Goal: Information Seeking & Learning: Learn about a topic

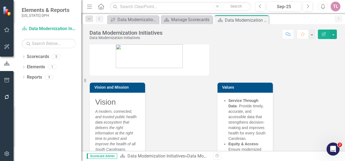
click at [3, 10] on img at bounding box center [8, 11] width 10 height 10
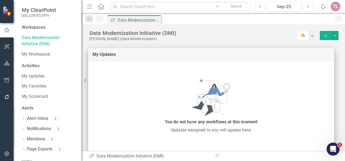
click at [35, 9] on span "My ClearPoint" at bounding box center [39, 10] width 34 height 7
click at [41, 56] on link "My Workspace" at bounding box center [49, 54] width 54 height 6
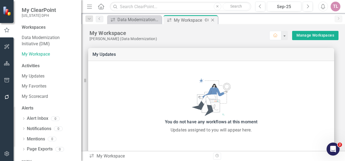
click at [211, 19] on icon "Close" at bounding box center [212, 20] width 5 height 4
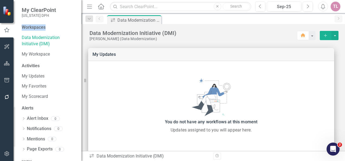
drag, startPoint x: 20, startPoint y: 26, endPoint x: 56, endPoint y: 28, distance: 35.9
click at [56, 28] on div "Workspaces Data Modernization Initiative (DMI) My Workspace Activities My Updat…" at bounding box center [48, 92] width 68 height 137
drag, startPoint x: 56, startPoint y: 28, endPoint x: 50, endPoint y: 27, distance: 6.3
click at [50, 27] on div "Workspaces" at bounding box center [49, 27] width 54 height 6
click at [38, 58] on div "My Workspace" at bounding box center [49, 54] width 54 height 9
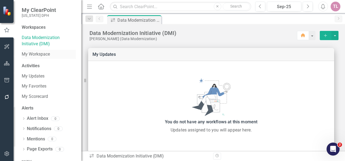
click at [40, 52] on link "My Workspace" at bounding box center [49, 54] width 54 height 6
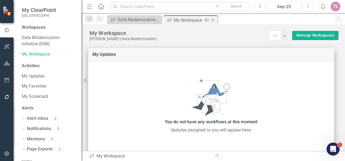
click at [214, 20] on icon "Close" at bounding box center [212, 20] width 5 height 4
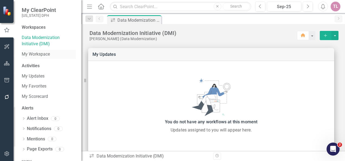
click at [38, 55] on link "My Workspace" at bounding box center [49, 54] width 54 height 6
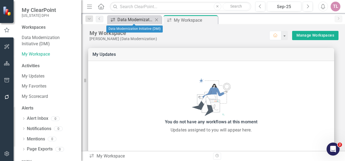
click at [138, 20] on div "Data Modernization Initiative (DMI)" at bounding box center [136, 19] width 36 height 7
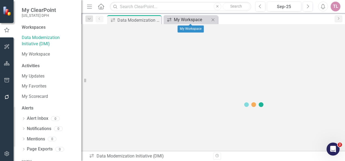
click at [184, 18] on div "My Workspace" at bounding box center [192, 19] width 36 height 7
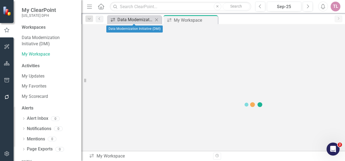
click at [143, 22] on div "Data Modernization Initiative (DMI)" at bounding box center [136, 19] width 36 height 7
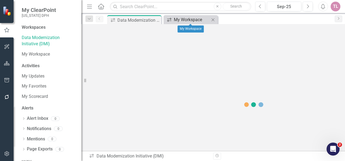
click at [180, 20] on div "My Workspace" at bounding box center [192, 19] width 36 height 7
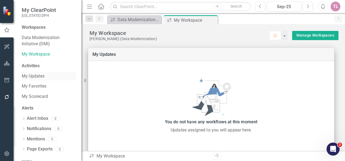
click at [43, 77] on link "My Updates" at bounding box center [49, 76] width 54 height 6
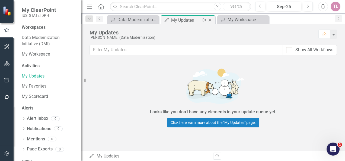
click at [211, 22] on icon "Close" at bounding box center [209, 20] width 5 height 4
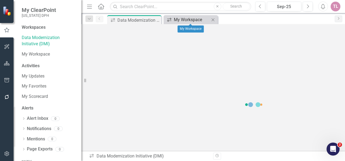
click at [196, 21] on div "My Workspace" at bounding box center [192, 19] width 36 height 7
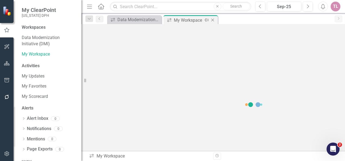
click at [212, 20] on icon "Close" at bounding box center [212, 20] width 5 height 4
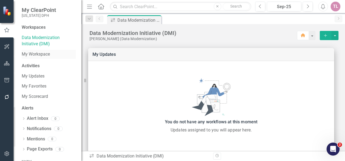
scroll to position [23, 0]
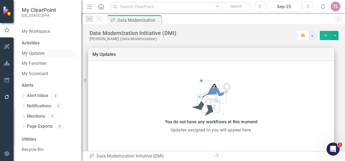
click at [39, 54] on link "My Updates" at bounding box center [49, 54] width 54 height 6
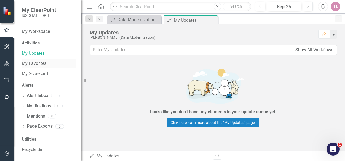
click at [39, 61] on link "My Favorites" at bounding box center [49, 64] width 54 height 6
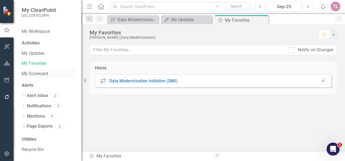
click at [48, 72] on link "My Scorecard" at bounding box center [49, 74] width 54 height 6
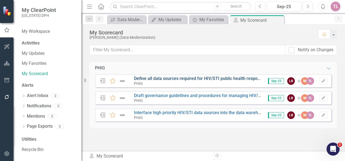
click at [189, 79] on link "Define all data sources required for HIV/STI public health response or fulfilli…" at bounding box center [269, 78] width 270 height 5
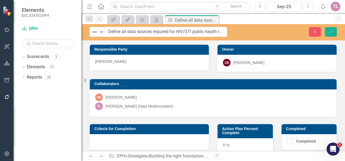
drag, startPoint x: 111, startPoint y: 32, endPoint x: 194, endPoint y: 28, distance: 82.9
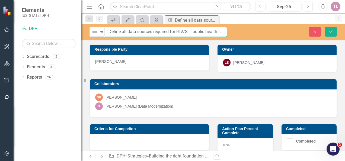
click at [187, 33] on input "Define all data sources required for HIV/STI public health response or fulfilli…" at bounding box center [166, 32] width 122 height 10
click at [202, 32] on input "Define all data sources required for HIV/STI public health response or fulfilli…" at bounding box center [166, 32] width 122 height 10
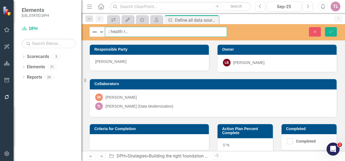
scroll to position [0, 150]
drag, startPoint x: 212, startPoint y: 33, endPoint x: 228, endPoint y: 31, distance: 15.8
click at [228, 31] on div "Not Defined Expand Define all data sources required for HIV/STI public health r…" at bounding box center [159, 32] width 146 height 10
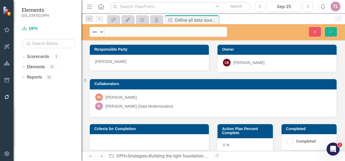
click at [207, 45] on div "Responsible Party Thomas Lawler" at bounding box center [150, 54] width 128 height 33
click at [215, 19] on icon at bounding box center [214, 20] width 3 height 3
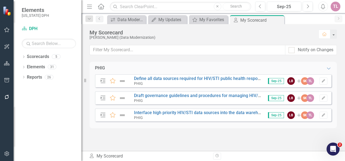
click at [0, 0] on div "Close" at bounding box center [0, 0] width 0 height 0
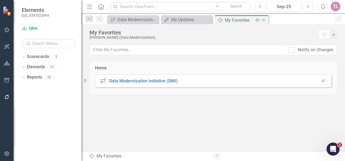
click at [264, 18] on icon "Close" at bounding box center [263, 20] width 5 height 4
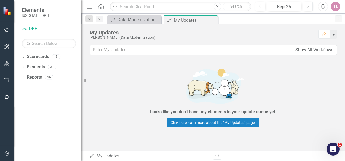
click at [9, 29] on icon "button" at bounding box center [6, 29] width 5 height 5
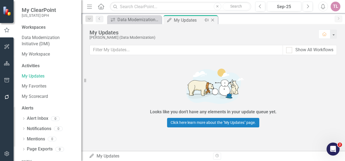
click at [214, 19] on icon at bounding box center [213, 20] width 3 height 3
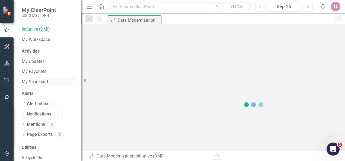
scroll to position [23, 0]
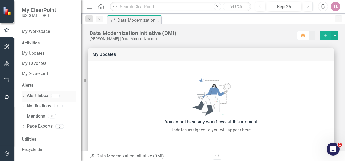
click at [34, 95] on link "Alert Inbox" at bounding box center [37, 96] width 21 height 6
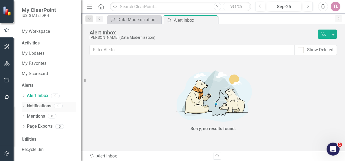
click at [28, 103] on link "Notifications" at bounding box center [39, 106] width 24 height 6
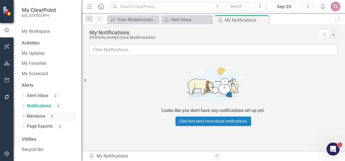
click at [33, 116] on link "Mentions" at bounding box center [36, 117] width 18 height 6
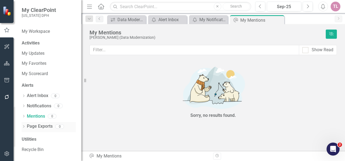
click at [45, 124] on link "Page Exports" at bounding box center [40, 127] width 26 height 6
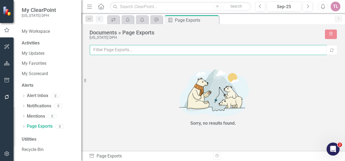
click at [123, 52] on input "text" at bounding box center [208, 50] width 237 height 10
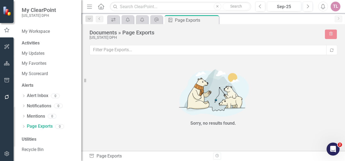
click at [168, 109] on div "Sorry, no results found." at bounding box center [213, 97] width 163 height 71
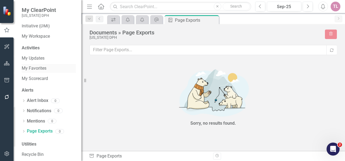
scroll to position [23, 0]
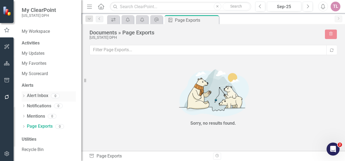
click at [40, 93] on link "Alert Inbox" at bounding box center [37, 96] width 21 height 6
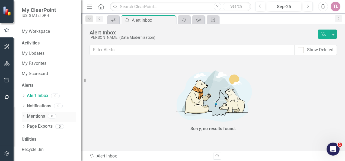
click at [38, 114] on link "Mentions" at bounding box center [36, 117] width 18 height 6
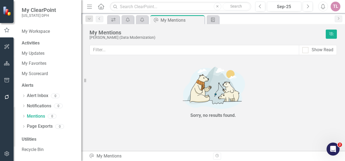
click at [191, 84] on img at bounding box center [213, 88] width 163 height 48
click at [45, 72] on link "My Scorecard" at bounding box center [49, 74] width 54 height 6
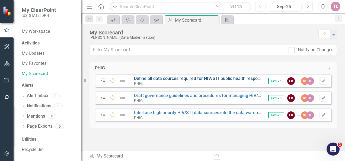
click at [199, 78] on link "Define all data sources required for HIV/STI public health response or fulfilli…" at bounding box center [269, 78] width 270 height 5
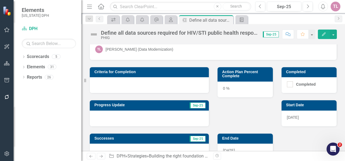
scroll to position [111, 0]
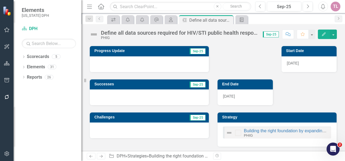
click at [124, 97] on div at bounding box center [149, 98] width 119 height 16
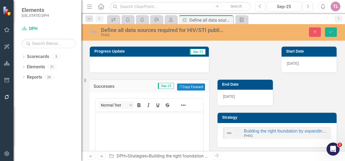
scroll to position [0, 0]
click at [137, 117] on p "Rich Text Area. Press ALT-0 for help." at bounding box center [149, 116] width 105 height 7
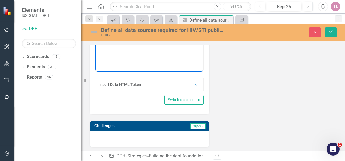
scroll to position [29, 0]
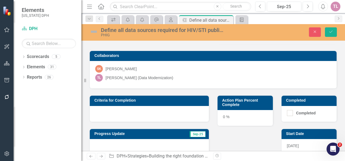
click at [11, 28] on button "button" at bounding box center [7, 29] width 12 height 11
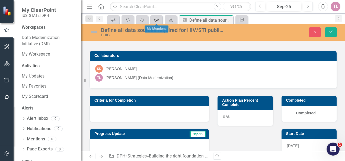
click at [159, 19] on icon at bounding box center [157, 20] width 4 height 4
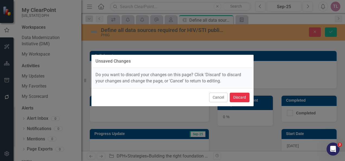
click at [238, 98] on button "Discard" at bounding box center [240, 98] width 20 height 10
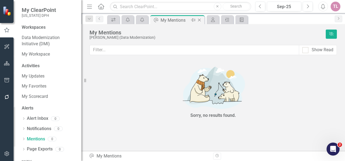
click at [200, 19] on icon "Close" at bounding box center [199, 20] width 5 height 4
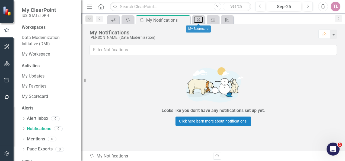
click at [200, 19] on icon "My Scorecard" at bounding box center [198, 20] width 5 height 4
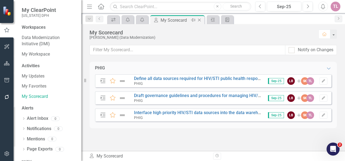
click at [200, 19] on icon "Close" at bounding box center [199, 20] width 5 height 4
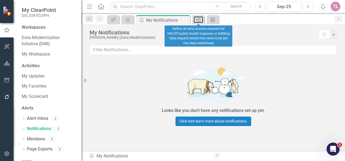
click at [200, 19] on icon at bounding box center [199, 20] width 4 height 4
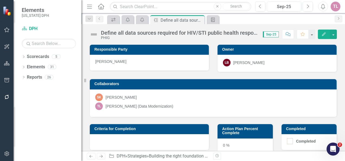
click at [0, 0] on icon "Close" at bounding box center [0, 0] width 0 height 0
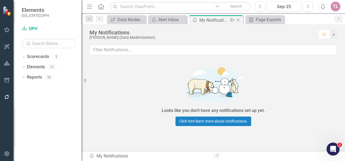
click at [238, 21] on icon "Close" at bounding box center [238, 20] width 5 height 4
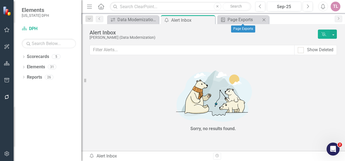
click at [264, 19] on icon at bounding box center [264, 19] width 3 height 3
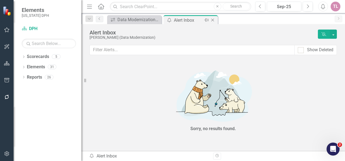
click at [212, 19] on icon "Close" at bounding box center [212, 20] width 5 height 4
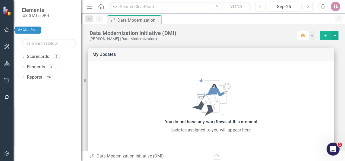
click at [6, 25] on button "button" at bounding box center [7, 29] width 12 height 11
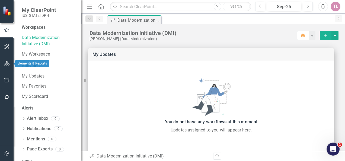
click at [5, 60] on button "button" at bounding box center [7, 63] width 12 height 11
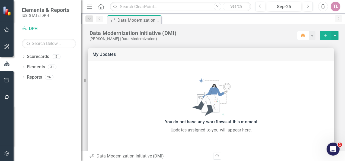
click at [9, 27] on button "button" at bounding box center [7, 29] width 12 height 11
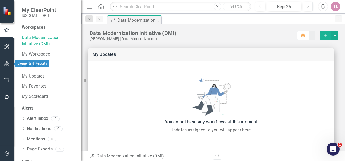
click at [9, 65] on icon "button" at bounding box center [7, 63] width 6 height 4
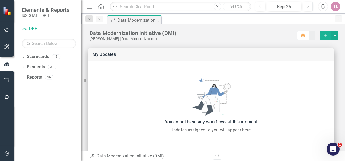
click at [6, 29] on icon "button" at bounding box center [7, 30] width 6 height 4
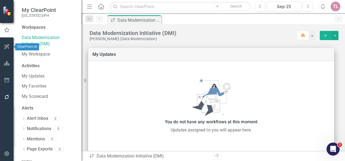
click at [8, 46] on icon "button" at bounding box center [7, 47] width 6 height 4
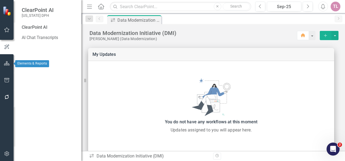
click at [7, 63] on icon "button" at bounding box center [7, 63] width 6 height 4
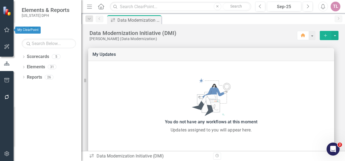
click at [11, 33] on button "button" at bounding box center [7, 29] width 12 height 11
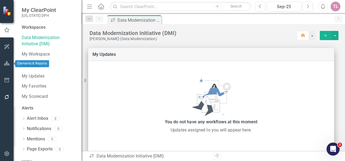
click at [10, 64] on button "button" at bounding box center [7, 63] width 12 height 11
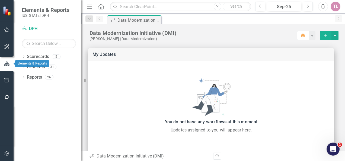
click at [9, 61] on button "button" at bounding box center [7, 63] width 14 height 9
click at [26, 56] on div "Dropdown Scorecards 5" at bounding box center [52, 57] width 60 height 10
click at [24, 56] on icon "Dropdown" at bounding box center [24, 57] width 4 height 3
click at [27, 67] on icon "Dropdown" at bounding box center [26, 66] width 4 height 3
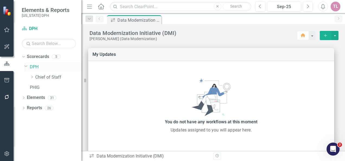
click at [27, 67] on icon "Dropdown" at bounding box center [25, 66] width 3 height 4
click at [27, 67] on icon "Dropdown" at bounding box center [26, 66] width 4 height 3
click at [27, 67] on icon "Dropdown" at bounding box center [25, 66] width 3 height 4
click at [27, 66] on icon "Dropdown" at bounding box center [26, 66] width 4 height 3
click at [34, 77] on icon "Dropdown" at bounding box center [32, 76] width 4 height 3
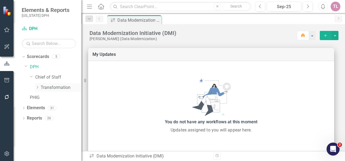
click at [37, 87] on icon "Dropdown" at bounding box center [37, 87] width 4 height 3
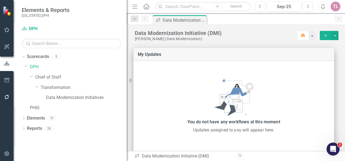
drag, startPoint x: 86, startPoint y: 82, endPoint x: 127, endPoint y: 92, distance: 42.2
click at [127, 92] on div "Resize" at bounding box center [129, 80] width 4 height 161
click at [75, 100] on link "Data Modernization Initiatives" at bounding box center [86, 98] width 81 height 6
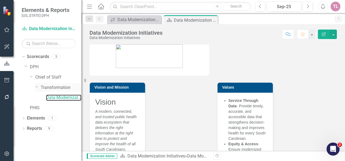
drag, startPoint x: 132, startPoint y: 81, endPoint x: 41, endPoint y: 83, distance: 90.5
click at [41, 83] on div "Elements & Reports South Carolina DPH Scorecard Data Modernization Initiatives …" at bounding box center [40, 80] width 81 height 161
click at [333, 34] on button "button" at bounding box center [333, 35] width 7 height 10
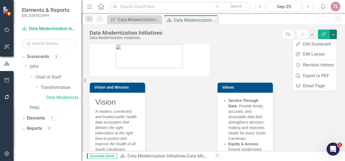
click at [339, 33] on div "Data Modernization Initiatives Data Modernization Initiatives Score: N/A Sep-25…" at bounding box center [213, 32] width 264 height 16
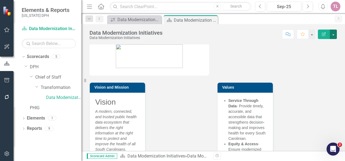
click at [331, 35] on button "button" at bounding box center [333, 35] width 7 height 10
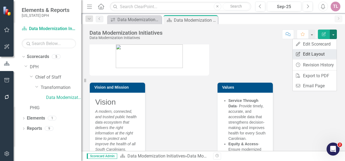
click at [327, 54] on link "Edit Report Edit Layout" at bounding box center [315, 54] width 44 height 10
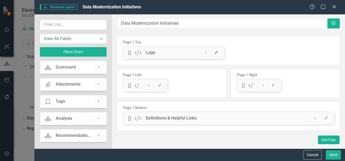
click at [218, 53] on icon "Edit" at bounding box center [217, 52] width 4 height 3
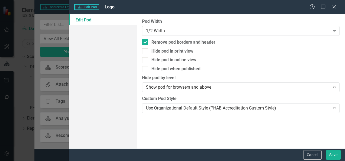
click at [211, 23] on label "Pod Width" at bounding box center [241, 21] width 198 height 6
click at [213, 31] on div "1/2 Width" at bounding box center [238, 31] width 184 height 6
click at [316, 159] on button "Cancel" at bounding box center [313, 155] width 18 height 10
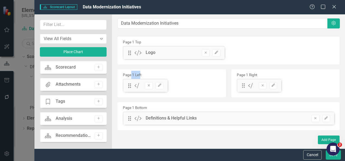
drag, startPoint x: 132, startPoint y: 74, endPoint x: 141, endPoint y: 74, distance: 9.5
click at [141, 74] on small "Page 1 Left" at bounding box center [132, 75] width 18 height 4
drag, startPoint x: 141, startPoint y: 74, endPoint x: 179, endPoint y: 78, distance: 37.9
click at [179, 78] on div "Page 1 Left Drag Custom Vision and Mission Remove Edit" at bounding box center [172, 84] width 108 height 28
drag, startPoint x: 270, startPoint y: 72, endPoint x: 243, endPoint y: 71, distance: 27.4
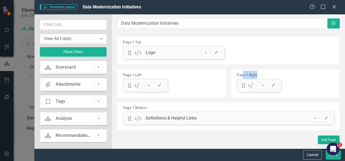
click at [243, 71] on div "Page 1 Right Drag Custom Values Remove Edit" at bounding box center [286, 84] width 108 height 28
click at [190, 105] on div "Page 1 Bottom Drag Custom Definitions & Helpful Links Remove Edit" at bounding box center [229, 116] width 222 height 28
click at [333, 6] on icon "Close" at bounding box center [334, 6] width 7 height 5
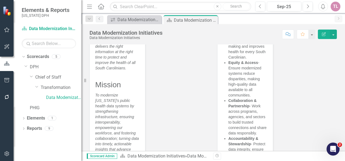
click at [112, 97] on p "To modernize [US_STATE]’s public health data systems by strengthening infrastru…" at bounding box center [117, 128] width 45 height 72
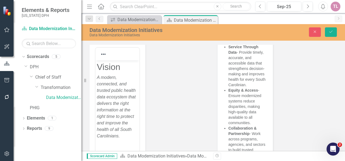
click at [121, 66] on h2 "Vision" at bounding box center [117, 67] width 41 height 10
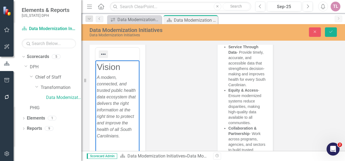
click at [102, 56] on icon "Reveal or hide additional toolbar items" at bounding box center [103, 54] width 7 height 7
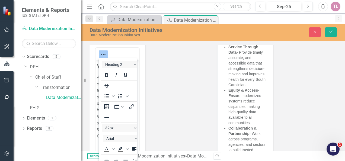
drag, startPoint x: 86, startPoint y: 81, endPoint x: 26, endPoint y: 89, distance: 60.4
click at [26, 89] on div "Elements & Reports South Carolina DPH Scorecard Data Modernization Initiatives …" at bounding box center [40, 80] width 81 height 161
drag, startPoint x: 85, startPoint y: 83, endPoint x: 64, endPoint y: 85, distance: 20.8
click at [64, 85] on div "Elements & Reports South Carolina DPH Scorecard Data Modernization Initiatives …" at bounding box center [40, 80] width 81 height 161
click at [159, 95] on div "Vision and Mission <h2>Vision</h2> <p><em>A modern, connected, and trusted publ…" at bounding box center [150, 110] width 128 height 176
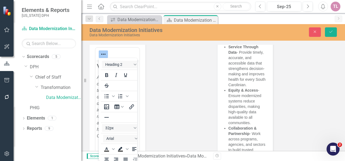
click at [163, 89] on div "Vision and Mission <h2>Vision</h2> <p><em>A modern, connected, and trusted publ…" at bounding box center [150, 110] width 128 height 176
click at [104, 50] on div at bounding box center [104, 54] width 16 height 11
click at [104, 52] on icon "Reveal or hide additional toolbar items" at bounding box center [103, 54] width 7 height 7
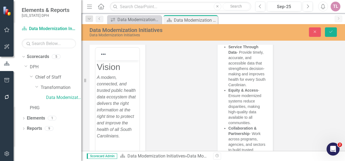
click at [169, 59] on div "Vision and Mission <h2>Vision</h2> <p><em>A modern, connected, and trusted publ…" at bounding box center [150, 110] width 128 height 176
click at [316, 31] on icon "button" at bounding box center [315, 32] width 2 height 2
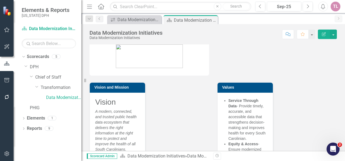
click at [243, 125] on p "Service Through Data - Provide timely, accurate, and accessible data that stren…" at bounding box center [248, 119] width 39 height 43
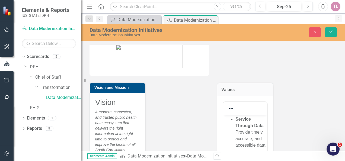
click at [238, 121] on strong "Service Through Data" at bounding box center [250, 122] width 28 height 11
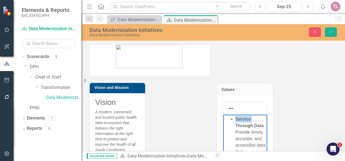
click at [238, 121] on strong "Service Through Data" at bounding box center [250, 122] width 28 height 11
click at [231, 106] on icon "Reveal or hide additional toolbar items" at bounding box center [231, 108] width 7 height 7
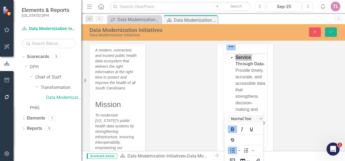
scroll to position [54, 0]
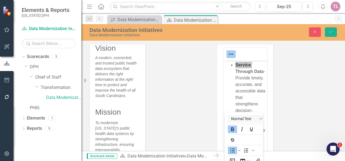
click at [285, 67] on div "Values Insert Data HTML Token Dropdown Switch to old editor" at bounding box center [277, 110] width 128 height 176
click at [288, 72] on div "Values Insert Data HTML Token Dropdown Switch to old editor" at bounding box center [277, 110] width 128 height 176
drag, startPoint x: 288, startPoint y: 72, endPoint x: 296, endPoint y: 83, distance: 13.8
click at [287, 101] on div "Values Insert Data HTML Token Dropdown Switch to old editor" at bounding box center [277, 110] width 128 height 176
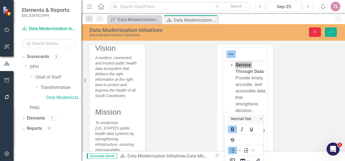
click at [316, 28] on button "Close" at bounding box center [315, 32] width 12 height 10
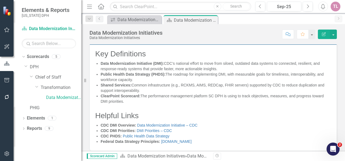
scroll to position [0, 0]
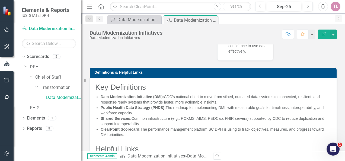
click at [195, 92] on h2 "Key Definitions" at bounding box center [213, 87] width 236 height 8
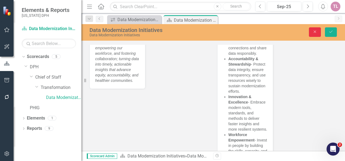
click at [319, 31] on button "Close" at bounding box center [315, 32] width 12 height 10
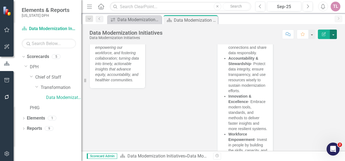
click at [335, 35] on button "button" at bounding box center [333, 35] width 7 height 10
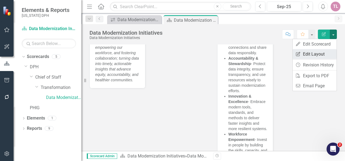
click at [325, 53] on link "Edit Report Edit Layout" at bounding box center [315, 54] width 44 height 10
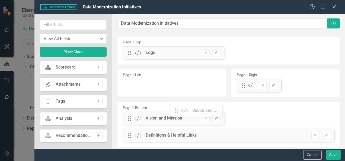
drag, startPoint x: 131, startPoint y: 86, endPoint x: 182, endPoint y: 111, distance: 56.7
click at [215, 117] on icon "Edit" at bounding box center [217, 118] width 4 height 3
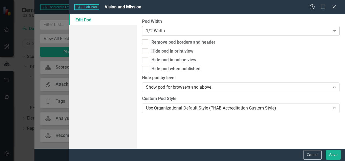
click at [234, 31] on div "1/2 Width" at bounding box center [238, 31] width 184 height 6
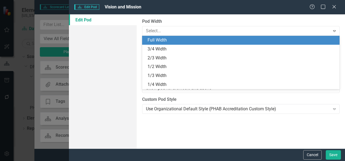
click at [228, 42] on div "Full Width" at bounding box center [242, 40] width 189 height 6
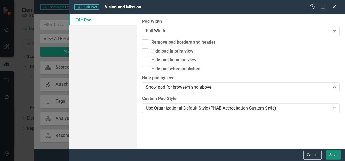
click at [337, 156] on button "Save" at bounding box center [333, 155] width 15 height 10
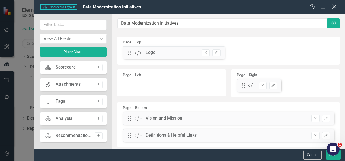
click at [334, 8] on icon at bounding box center [334, 7] width 4 height 4
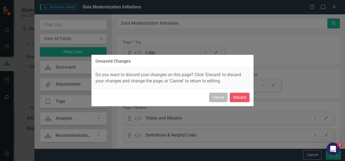
click at [222, 97] on button "Cancel" at bounding box center [218, 98] width 18 height 10
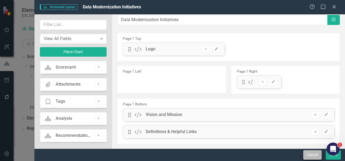
scroll to position [14, 0]
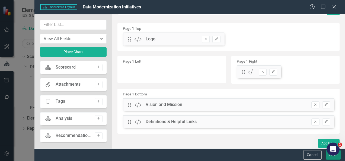
click at [332, 158] on button "Save" at bounding box center [333, 155] width 15 height 10
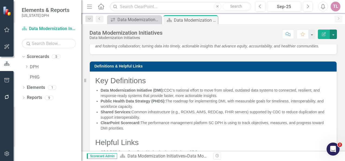
scroll to position [217, 0]
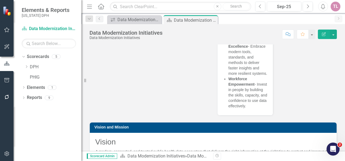
click at [339, 33] on div "Data Modernization Initiatives Data Modernization Initiatives Score: N/A Sep-25…" at bounding box center [213, 32] width 264 height 16
click at [330, 35] on button "Edit Report" at bounding box center [324, 35] width 12 height 10
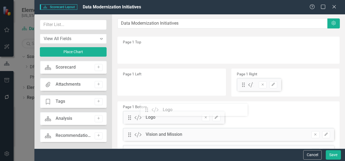
drag, startPoint x: 128, startPoint y: 53, endPoint x: 149, endPoint y: 110, distance: 61.1
click at [216, 116] on icon "Edit" at bounding box center [217, 117] width 4 height 3
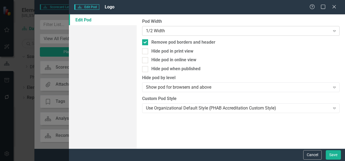
click at [213, 32] on div "1/2 Width" at bounding box center [238, 31] width 184 height 6
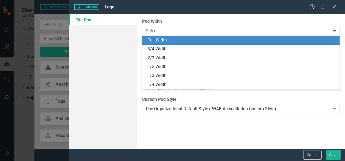
click at [206, 42] on div "Full Width" at bounding box center [242, 40] width 189 height 6
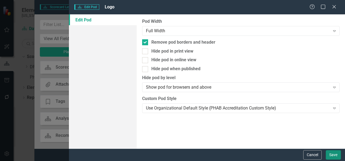
click at [335, 153] on button "Save" at bounding box center [333, 155] width 15 height 10
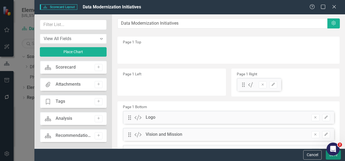
click at [333, 158] on button "Save" at bounding box center [333, 155] width 15 height 10
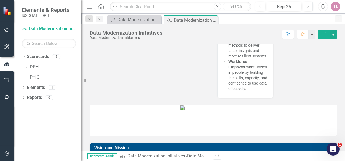
scroll to position [251, 0]
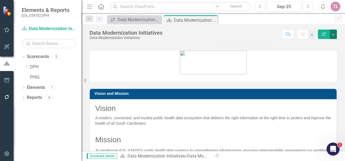
click at [334, 35] on button "button" at bounding box center [333, 35] width 7 height 10
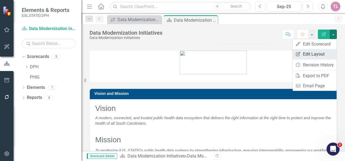
click at [327, 56] on link "Edit Report Edit Layout" at bounding box center [315, 54] width 44 height 10
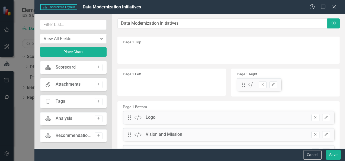
drag, startPoint x: 127, startPoint y: 118, endPoint x: 135, endPoint y: 109, distance: 11.8
click at [135, 109] on div "Page 1 Bottom Drag Custom Logo Remove Edit Drag Custom Vision and Mission Remov…" at bounding box center [229, 133] width 222 height 62
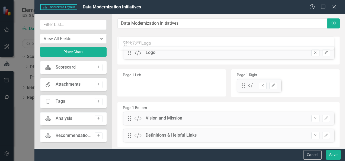
drag, startPoint x: 132, startPoint y: 119, endPoint x: 131, endPoint y: 47, distance: 71.7
click at [242, 83] on div "Drag Custom Values" at bounding box center [248, 86] width 12 height 6
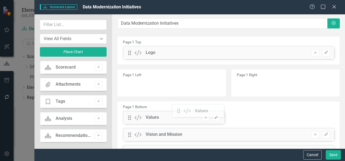
drag, startPoint x: 241, startPoint y: 84, endPoint x: 182, endPoint y: 110, distance: 64.0
click at [216, 118] on icon "Edit" at bounding box center [217, 117] width 4 height 3
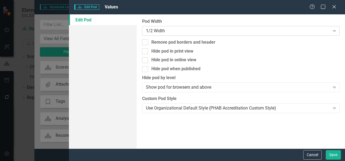
click at [237, 30] on div "1/2 Width" at bounding box center [238, 31] width 184 height 6
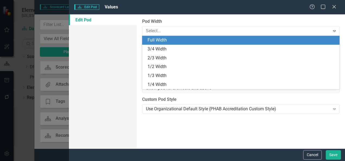
click at [217, 40] on div "Full Width" at bounding box center [242, 40] width 189 height 6
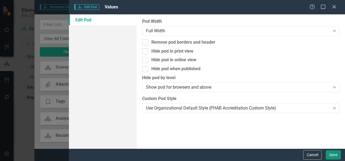
click at [336, 154] on button "Save" at bounding box center [333, 155] width 15 height 10
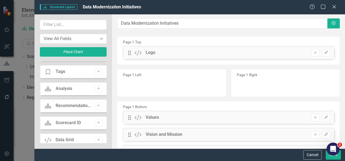
scroll to position [0, 0]
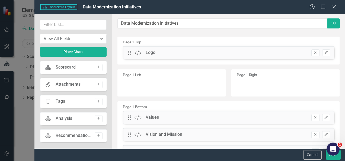
click at [53, 67] on div "Scorecard Scorecard" at bounding box center [60, 67] width 31 height 6
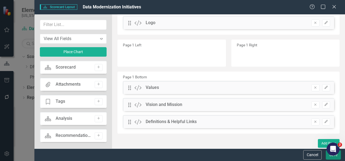
click at [339, 157] on button "Save" at bounding box center [333, 155] width 15 height 10
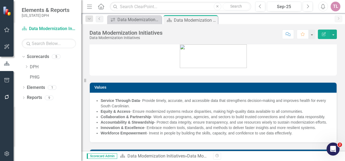
click at [248, 101] on p "Service Through Data - Provide timely, accurate, and accessible data that stren…" at bounding box center [216, 103] width 231 height 11
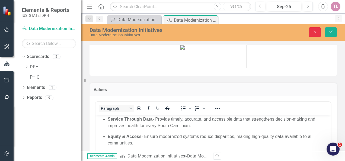
click at [318, 31] on icon "Close" at bounding box center [315, 32] width 5 height 4
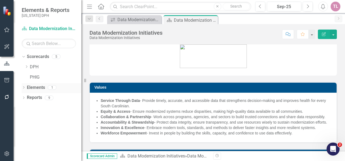
click at [23, 89] on icon "Dropdown" at bounding box center [24, 88] width 4 height 3
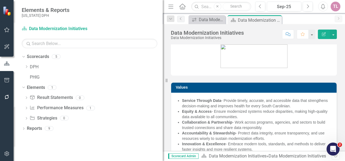
drag, startPoint x: 81, startPoint y: 101, endPoint x: 229, endPoint y: 99, distance: 147.2
click at [229, 99] on div "Elements & Reports South Carolina DPH Scorecard Data Modernization Initiatives …" at bounding box center [172, 80] width 345 height 161
click at [25, 128] on icon "Dropdown" at bounding box center [24, 129] width 4 height 3
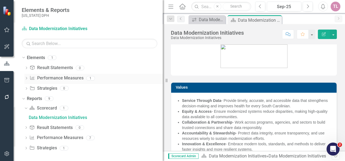
scroll to position [31, 0]
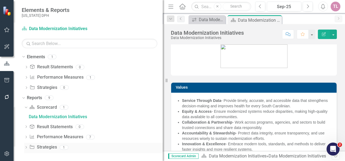
click at [48, 148] on link "Strategy Strategies" at bounding box center [42, 147] width 27 height 6
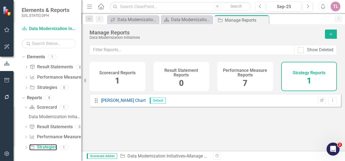
drag, startPoint x: 166, startPoint y: 81, endPoint x: 16, endPoint y: 88, distance: 150.3
click at [16, 88] on div "Elements & Reports South Carolina DPH Scorecard Data Modernization Initiatives …" at bounding box center [40, 80] width 81 height 161
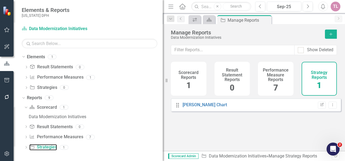
drag, startPoint x: 85, startPoint y: 80, endPoint x: 168, endPoint y: 87, distance: 82.6
click at [168, 87] on div "Elements & Reports South Carolina DPH Scorecard Data Modernization Initiatives …" at bounding box center [172, 80] width 345 height 161
click at [28, 87] on icon "Dropdown" at bounding box center [26, 88] width 4 height 3
drag, startPoint x: 39, startPoint y: 88, endPoint x: 45, endPoint y: 114, distance: 26.9
click at [39, 88] on link "Strategy Strategies" at bounding box center [43, 88] width 27 height 6
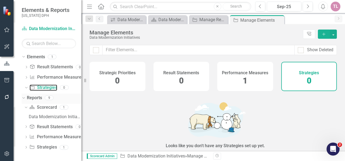
drag, startPoint x: 167, startPoint y: 80, endPoint x: 23, endPoint y: 96, distance: 144.3
click at [23, 96] on div "Elements & Reports South Carolina DPH Scorecard Data Modernization Initiatives …" at bounding box center [40, 80] width 81 height 161
click at [253, 81] on div "Performance Measures 1" at bounding box center [246, 76] width 56 height 29
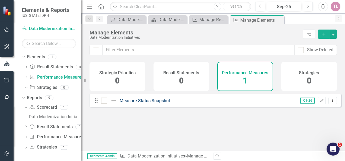
click at [155, 103] on link "Measure Status Snapshot" at bounding box center [145, 100] width 51 height 5
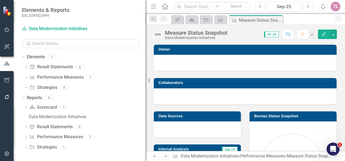
drag, startPoint x: 84, startPoint y: 82, endPoint x: 146, endPoint y: 80, distance: 62.0
click at [146, 80] on div "Resize" at bounding box center [148, 80] width 4 height 161
click at [112, 136] on div "Performance Measure Performance Measures 7" at bounding box center [87, 138] width 116 height 10
click at [26, 137] on icon "Dropdown" at bounding box center [26, 137] width 4 height 3
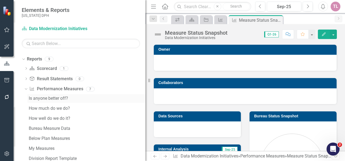
scroll to position [91, 0]
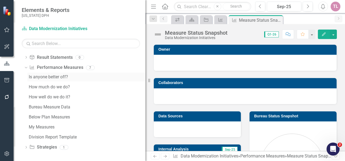
click at [81, 78] on div "Is anyone better off?" at bounding box center [87, 77] width 117 height 5
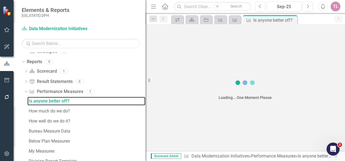
scroll to position [11, 0]
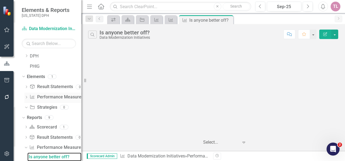
drag, startPoint x: 150, startPoint y: 82, endPoint x: 61, endPoint y: 97, distance: 90.6
click at [61, 97] on div "Elements & Reports South Carolina DPH Scorecard Data Modernization Initiatives …" at bounding box center [40, 80] width 81 height 161
click at [245, 141] on icon "Expand" at bounding box center [243, 142] width 5 height 4
click at [301, 94] on div at bounding box center [213, 89] width 264 height 89
click at [243, 142] on icon "Expand" at bounding box center [243, 142] width 5 height 4
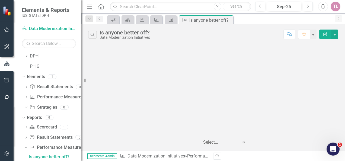
click at [126, 50] on div at bounding box center [213, 89] width 264 height 89
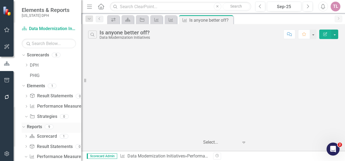
scroll to position [0, 0]
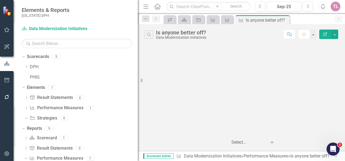
drag, startPoint x: 84, startPoint y: 87, endPoint x: 138, endPoint y: 88, distance: 53.8
click at [138, 88] on div "Resize" at bounding box center [140, 80] width 4 height 161
click at [103, 122] on div "Strategy Strategies 0" at bounding box center [84, 119] width 108 height 10
click at [38, 121] on link "Strategy Strategies" at bounding box center [43, 118] width 27 height 6
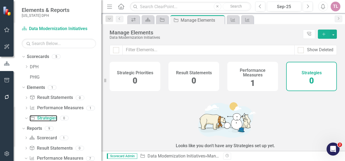
drag, startPoint x: 141, startPoint y: 79, endPoint x: 102, endPoint y: 84, distance: 39.4
click at [102, 84] on div "Resize" at bounding box center [104, 80] width 4 height 161
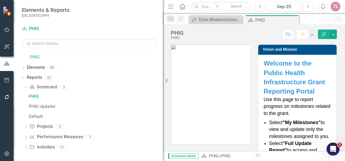
drag, startPoint x: 85, startPoint y: 80, endPoint x: 227, endPoint y: 84, distance: 142.3
click at [227, 84] on div "Elements & Reports [US_STATE] DPH Scorecard PHIG Search Dropdown Scorecards 5 D…" at bounding box center [172, 80] width 345 height 161
click at [26, 136] on icon "Dropdown" at bounding box center [26, 137] width 4 height 3
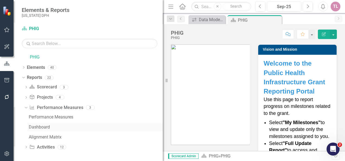
click at [93, 123] on link "Dashboard" at bounding box center [95, 127] width 136 height 9
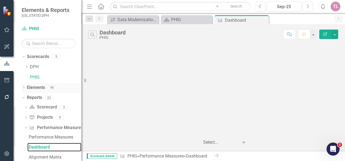
drag, startPoint x: 166, startPoint y: 80, endPoint x: 72, endPoint y: 88, distance: 94.6
click at [72, 88] on div "Elements & Reports [US_STATE] DPH Scorecard PHIG Search Dropdown Scorecards 5 D…" at bounding box center [40, 80] width 81 height 161
click at [243, 142] on icon "Expand" at bounding box center [243, 142] width 5 height 4
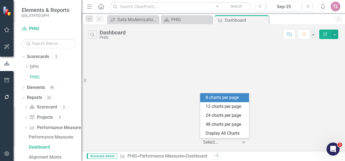
click at [299, 79] on div at bounding box center [213, 89] width 264 height 89
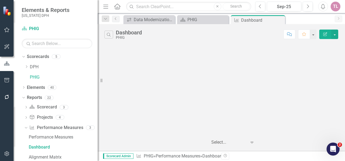
drag, startPoint x: 85, startPoint y: 80, endPoint x: 118, endPoint y: 79, distance: 33.4
click at [102, 79] on div "Resize" at bounding box center [100, 80] width 4 height 161
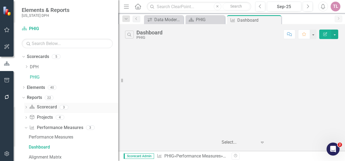
click at [27, 107] on icon "Dropdown" at bounding box center [26, 107] width 4 height 3
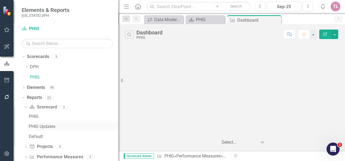
click at [68, 126] on div "PHIG Updates" at bounding box center [74, 126] width 90 height 5
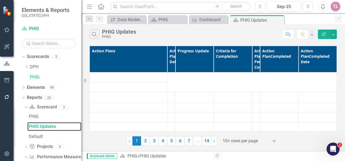
drag, startPoint x: 122, startPoint y: 81, endPoint x: 77, endPoint y: 82, distance: 45.1
click at [77, 82] on div "Elements & Reports [US_STATE] DPH Scorecard PHIG Search Dropdown Scorecards 5 D…" at bounding box center [40, 80] width 81 height 161
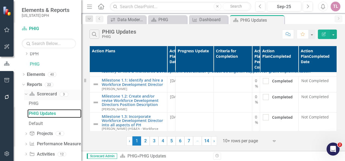
scroll to position [20, 0]
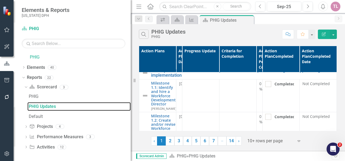
drag, startPoint x: 84, startPoint y: 116, endPoint x: 131, endPoint y: 127, distance: 47.8
click at [131, 127] on div "Resize" at bounding box center [133, 80] width 4 height 161
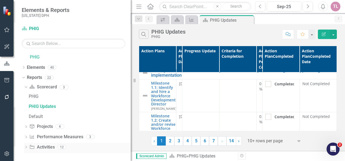
click at [26, 148] on icon "Dropdown" at bounding box center [26, 147] width 4 height 3
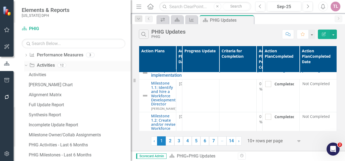
scroll to position [74, 0]
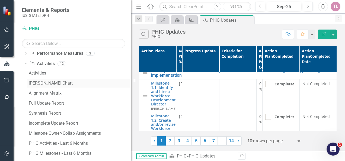
click at [66, 84] on div "[PERSON_NAME] Chart" at bounding box center [80, 83] width 102 height 5
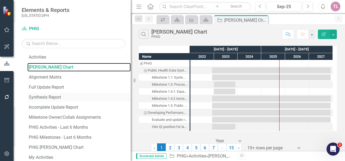
scroll to position [82, 0]
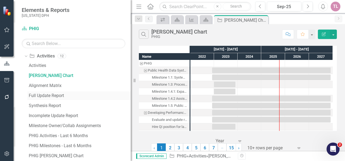
click at [74, 97] on div "Full Update Report" at bounding box center [80, 95] width 102 height 5
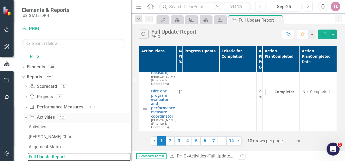
scroll to position [111, 0]
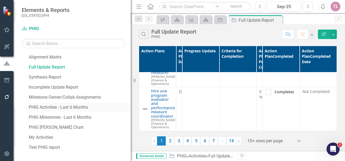
click at [84, 106] on div "PHIG Activities - Last 6 Months" at bounding box center [80, 107] width 102 height 5
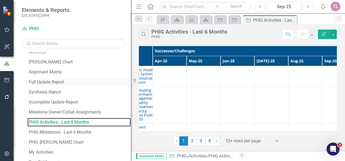
scroll to position [111, 0]
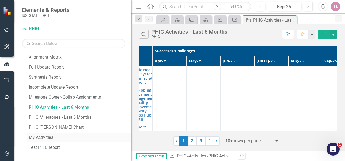
click at [68, 137] on div "My Activities" at bounding box center [80, 137] width 102 height 5
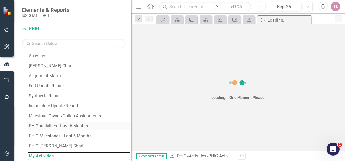
scroll to position [91, 0]
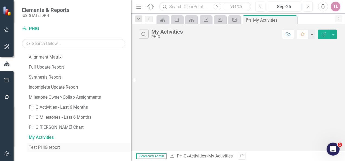
click at [81, 144] on link "Test PHIG report" at bounding box center [78, 147] width 103 height 9
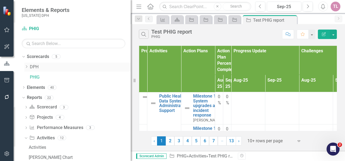
click at [34, 67] on link "DPH" at bounding box center [80, 67] width 101 height 6
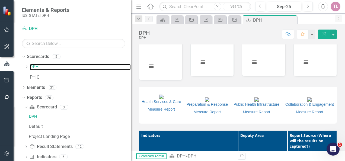
scroll to position [353, 0]
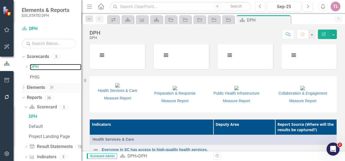
drag, startPoint x: 135, startPoint y: 79, endPoint x: 42, endPoint y: 89, distance: 93.7
click at [42, 89] on div "Elements & Reports [US_STATE] DPH Scorecard DPH Search Dropdown Scorecards 5 Dr…" at bounding box center [40, 80] width 81 height 161
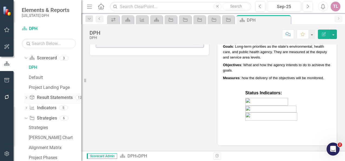
scroll to position [54, 0]
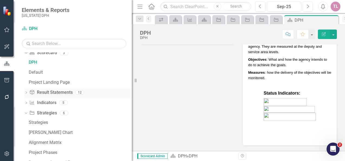
drag, startPoint x: 84, startPoint y: 93, endPoint x: 45, endPoint y: 93, distance: 39.1
click at [136, 91] on div "Resize" at bounding box center [134, 80] width 4 height 161
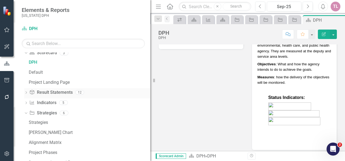
scroll to position [656, 0]
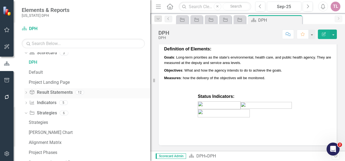
click at [48, 92] on link "Result Statement Result Statements" at bounding box center [50, 93] width 43 height 6
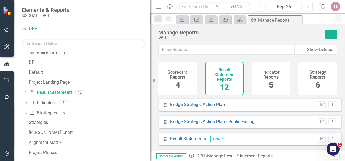
scroll to position [4, 0]
click at [204, 108] on div "Drag Bridge Strategic Action Plan Edit Report Dropdown Menu" at bounding box center [250, 104] width 183 height 13
click at [206, 106] on link "Bridge Strategic Action Plan" at bounding box center [197, 104] width 55 height 5
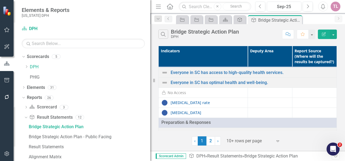
scroll to position [64, 0]
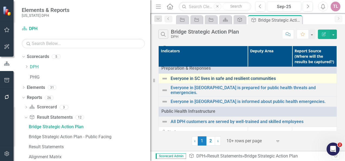
click at [204, 81] on link "Everyone in SC lives in safe and resilient communities" at bounding box center [252, 78] width 163 height 5
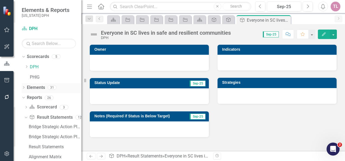
drag, startPoint x: 155, startPoint y: 82, endPoint x: 24, endPoint y: 88, distance: 131.6
click at [24, 88] on div "Elements & Reports [US_STATE] DPH Scorecard DPH Search Dropdown Scorecards 5 Dr…" at bounding box center [40, 80] width 81 height 161
click at [91, 157] on icon at bounding box center [91, 156] width 3 height 3
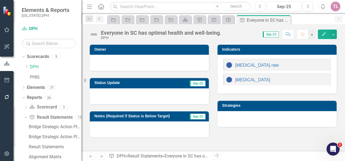
click at [99, 19] on icon "Previous" at bounding box center [99, 18] width 4 height 3
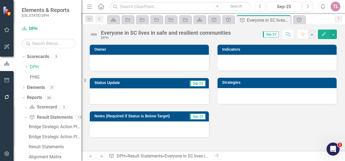
click at [99, 19] on icon "Previous" at bounding box center [99, 18] width 4 height 3
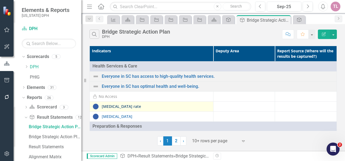
click at [123, 106] on link "[MEDICAL_DATA] rate" at bounding box center [156, 107] width 109 height 4
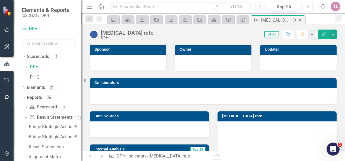
click at [301, 19] on icon at bounding box center [300, 20] width 3 height 3
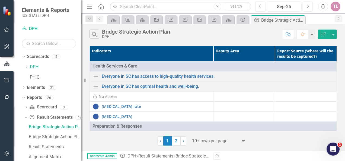
click at [0, 0] on icon at bounding box center [0, 0] width 0 height 0
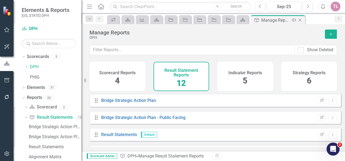
click at [301, 19] on icon at bounding box center [300, 20] width 3 height 3
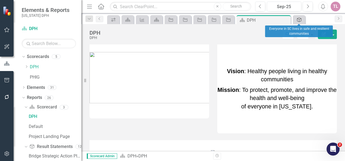
click at [298, 20] on icon "Result Statement" at bounding box center [299, 20] width 5 height 4
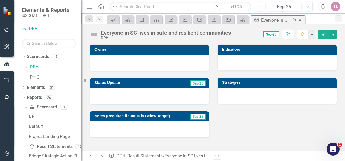
click at [301, 20] on icon "Close" at bounding box center [300, 20] width 5 height 4
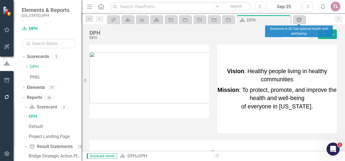
click at [299, 20] on icon "Result Statement" at bounding box center [299, 20] width 5 height 4
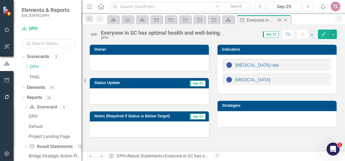
click at [287, 20] on icon "Close" at bounding box center [285, 20] width 5 height 4
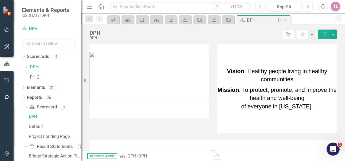
click at [286, 18] on icon "Close" at bounding box center [285, 20] width 5 height 4
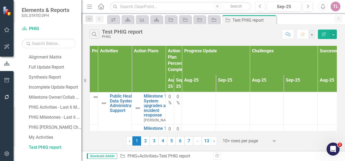
scroll to position [101, 0]
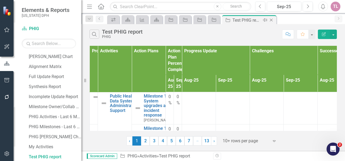
click at [274, 18] on icon "Close" at bounding box center [271, 20] width 5 height 4
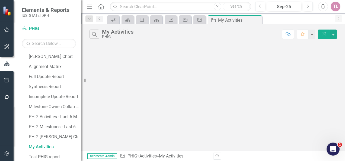
scroll to position [91, 0]
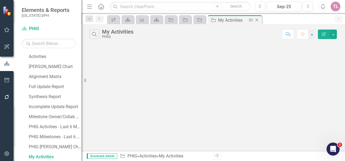
click at [256, 20] on icon "Close" at bounding box center [256, 20] width 5 height 4
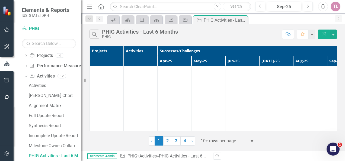
scroll to position [61, 0]
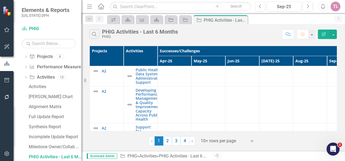
click at [0, 0] on icon "Close" at bounding box center [0, 0] width 0 height 0
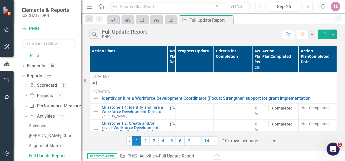
scroll to position [21, 0]
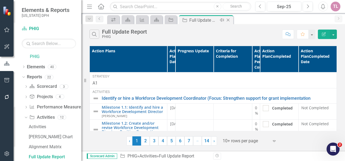
click at [229, 19] on icon "Close" at bounding box center [228, 20] width 5 height 4
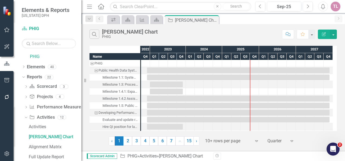
scroll to position [1, 0]
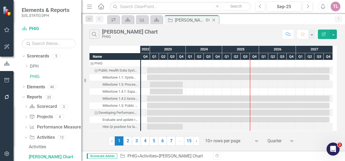
click at [215, 20] on icon "Close" at bounding box center [213, 20] width 5 height 4
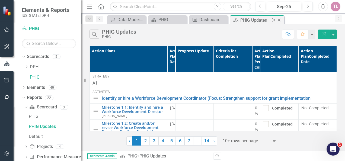
click at [280, 20] on icon "Close" at bounding box center [279, 20] width 5 height 4
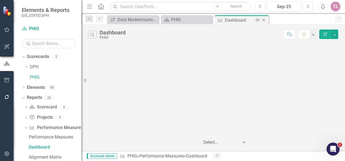
click at [264, 20] on icon at bounding box center [264, 20] width 3 height 3
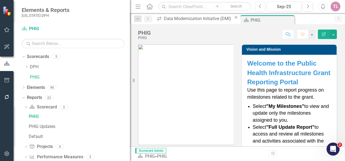
drag, startPoint x: 85, startPoint y: 81, endPoint x: 130, endPoint y: 90, distance: 46.1
click at [130, 90] on div "Resize" at bounding box center [132, 80] width 4 height 161
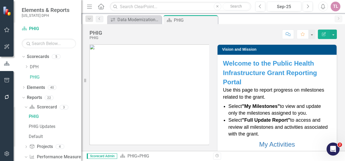
drag, startPoint x: 135, startPoint y: 82, endPoint x: 0, endPoint y: 78, distance: 134.5
click at [0, 78] on div "Elements & Reports [US_STATE] DPH Scorecard PHIG Search Dropdown Scorecards 5 D…" at bounding box center [40, 80] width 81 height 161
click at [6, 12] on img at bounding box center [7, 11] width 10 height 10
click at [9, 30] on icon "button" at bounding box center [6, 29] width 5 height 5
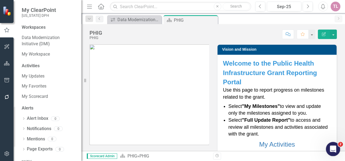
click at [329, 150] on icon "Open Intercom Messenger" at bounding box center [332, 148] width 9 height 9
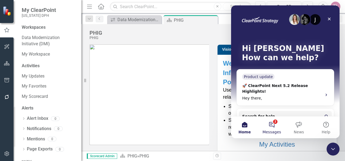
click at [275, 128] on button "2 Messages" at bounding box center [272, 128] width 27 height 22
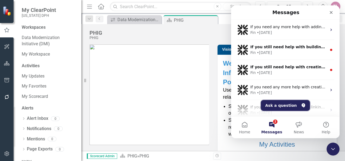
click at [289, 104] on button "Ask a question" at bounding box center [285, 105] width 49 height 11
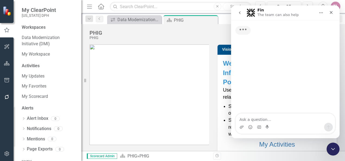
type textarea "H"
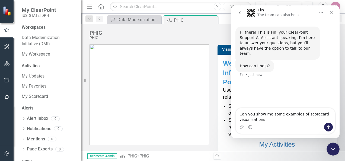
type textarea "Can you show me some examples of scorecard visualizations?"
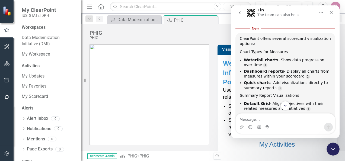
scroll to position [61, 0]
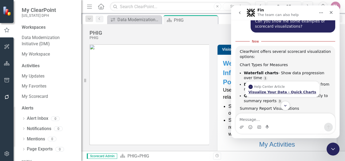
click at [276, 90] on div "Visualize Your Data - Quick Charts" at bounding box center [283, 92] width 68 height 4
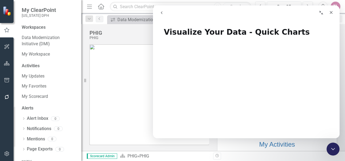
scroll to position [0, 0]
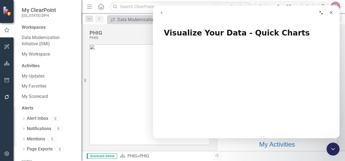
click at [159, 14] on button "go back" at bounding box center [162, 13] width 10 height 10
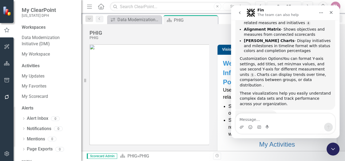
scroll to position [160, 0]
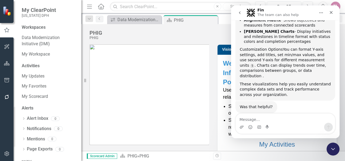
click at [280, 122] on textarea "Message…" at bounding box center [285, 118] width 99 height 9
type textarea "How to I create visuals from my scorecard?"
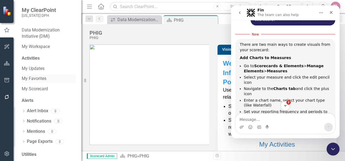
scroll to position [0, 0]
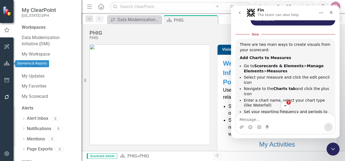
click at [9, 67] on button "button" at bounding box center [7, 63] width 12 height 11
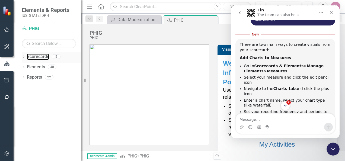
click at [43, 57] on link "Scorecards" at bounding box center [38, 57] width 22 height 6
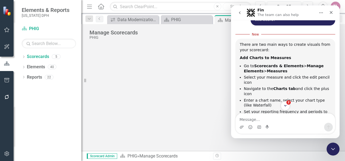
click at [20, 56] on div "Dropdown Scorecards 5 Dropdown DPH Dropdown Chief of Staff Dropdown Transformat…" at bounding box center [48, 106] width 68 height 109
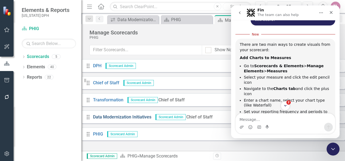
click at [152, 117] on link "Data Modernization Initiatives" at bounding box center [122, 117] width 58 height 6
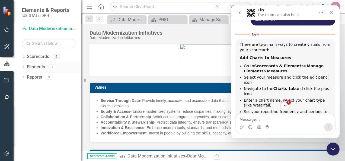
click at [26, 68] on div "Dropdown Elements 1" at bounding box center [52, 68] width 60 height 10
click at [23, 66] on icon "Dropdown" at bounding box center [24, 67] width 4 height 3
click at [22, 106] on div "Dropdown Reports 9" at bounding box center [52, 109] width 60 height 10
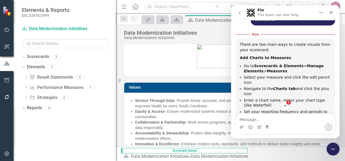
drag, startPoint x: 85, startPoint y: 78, endPoint x: 116, endPoint y: 77, distance: 31.2
click at [116, 77] on div "Resize" at bounding box center [118, 80] width 4 height 161
click at [60, 86] on link "Performance Measure Performance Measures" at bounding box center [57, 88] width 54 height 6
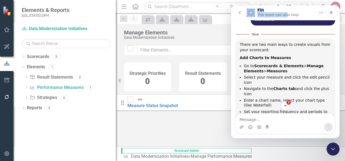
drag, startPoint x: 283, startPoint y: 8, endPoint x: 209, endPoint y: 12, distance: 74.8
click at [231, 12] on html "Fin The team can also help Hi there! This is Fin, your ClearPoint Support AI As…" at bounding box center [285, 71] width 109 height 133
drag, startPoint x: 209, startPoint y: 12, endPoint x: 304, endPoint y: 16, distance: 95.1
click at [303, 16] on div "Fin The team can also help" at bounding box center [281, 13] width 69 height 10
click at [240, 15] on button "go back" at bounding box center [240, 13] width 10 height 10
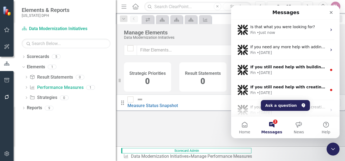
scroll to position [269, 0]
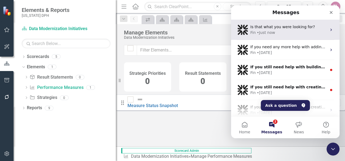
click at [284, 29] on span "Is that what you were looking for?" at bounding box center [283, 27] width 65 height 4
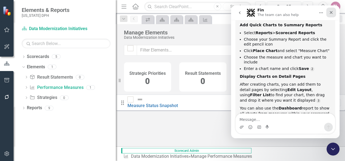
scroll to position [376, 0]
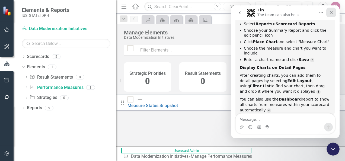
click at [333, 13] on icon "Close" at bounding box center [331, 12] width 4 height 4
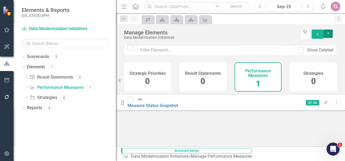
click at [333, 35] on button "button" at bounding box center [328, 34] width 9 height 8
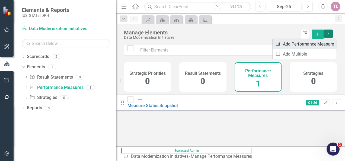
click at [307, 47] on link "Performance Measure Add Performance Measure" at bounding box center [305, 44] width 64 height 10
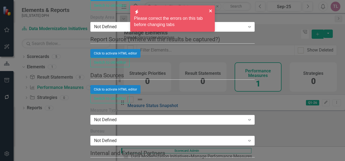
click at [209, 11] on icon "close" at bounding box center [211, 11] width 4 height 4
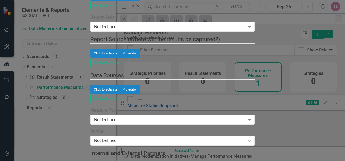
scroll to position [0, 0]
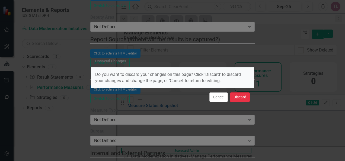
click at [248, 98] on button "Discard" at bounding box center [240, 98] width 20 height 10
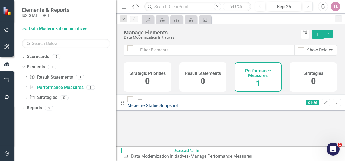
click at [172, 104] on link "Measure Status Snapshot" at bounding box center [153, 105] width 51 height 5
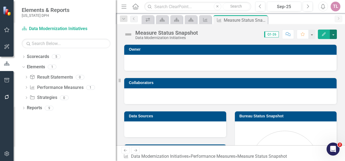
click at [334, 33] on button "button" at bounding box center [333, 35] width 7 height 10
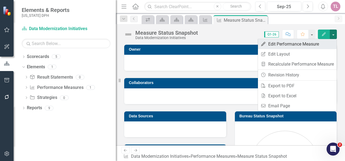
click at [310, 46] on link "Edit Edit Performance Measure" at bounding box center [297, 44] width 79 height 10
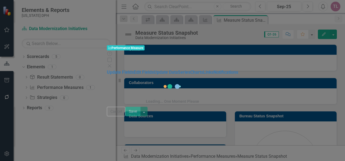
click at [67, 63] on div "Performance Measure Performance Measure Help Maximize Close Update Fields Edit …" at bounding box center [172, 80] width 345 height 161
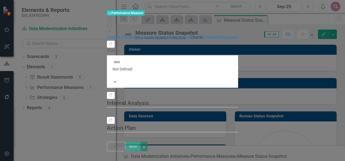
click at [191, 40] on link "Charts" at bounding box center [197, 37] width 13 height 5
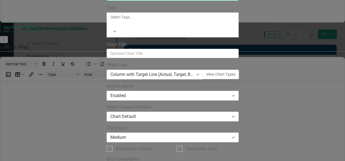
type input "Examples"
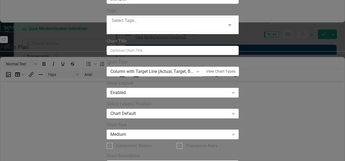
click at [113, 32] on div at bounding box center [112, 27] width 1 height 7
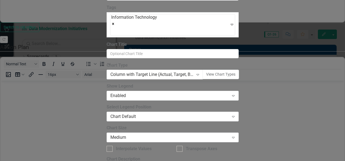
click at [115, 26] on icon "Remove [object Object]" at bounding box center [113, 24] width 4 height 4
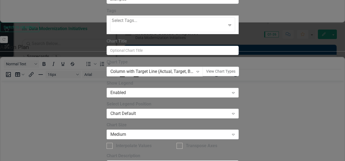
scroll to position [78, 0]
click at [225, 111] on div "Chart Default" at bounding box center [170, 114] width 119 height 6
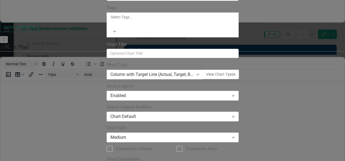
scroll to position [0, 0]
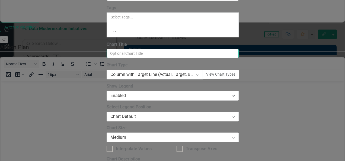
click at [191, 58] on input "Chart Title" at bounding box center [173, 53] width 132 height 9
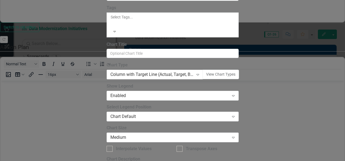
click at [194, 72] on div "Column with Target Line (Actual, Target, Baseline)" at bounding box center [152, 75] width 83 height 6
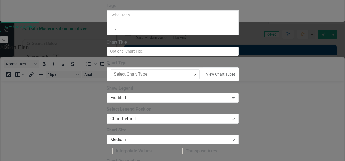
scroll to position [81, 0]
click at [239, 73] on button "View Chart Types" at bounding box center [221, 75] width 36 height 14
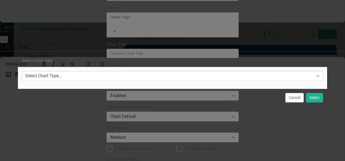
click at [62, 75] on div "Select Chart Type..." at bounding box center [43, 76] width 37 height 6
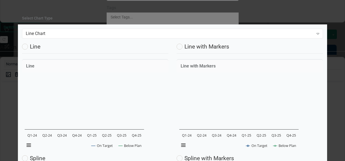
click at [318, 20] on div "Select Chart Type" at bounding box center [173, 18] width 310 height 12
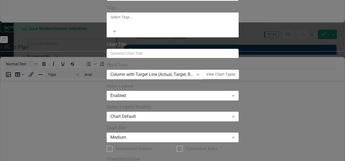
click at [194, 72] on div "Column with Target Line (Actual, Target, Baseline)" at bounding box center [152, 75] width 83 height 6
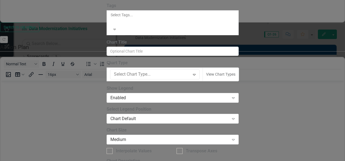
scroll to position [0, 0]
